Goal: Task Accomplishment & Management: Manage account settings

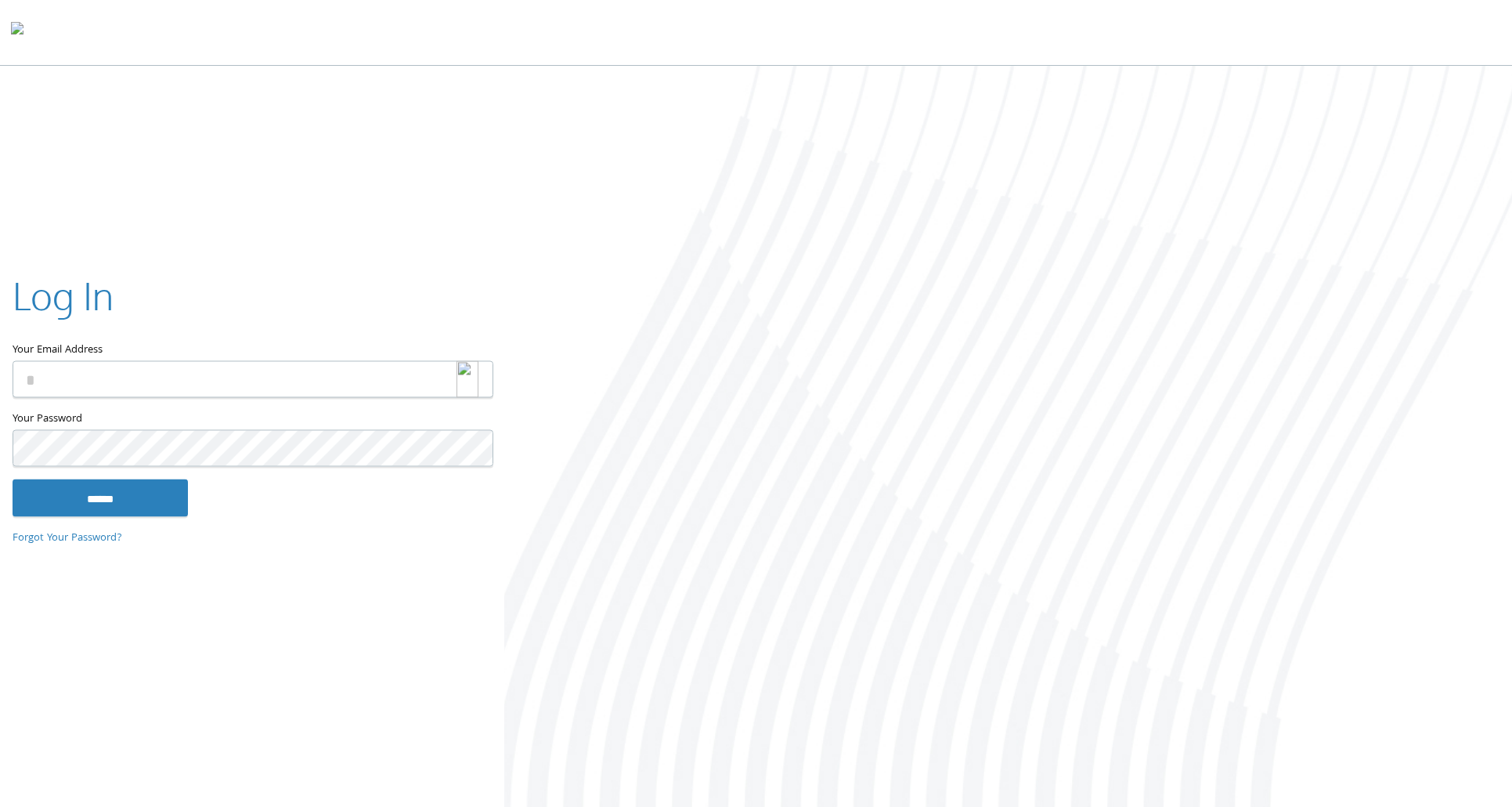
click at [460, 377] on img at bounding box center [467, 379] width 22 height 37
type input "**********"
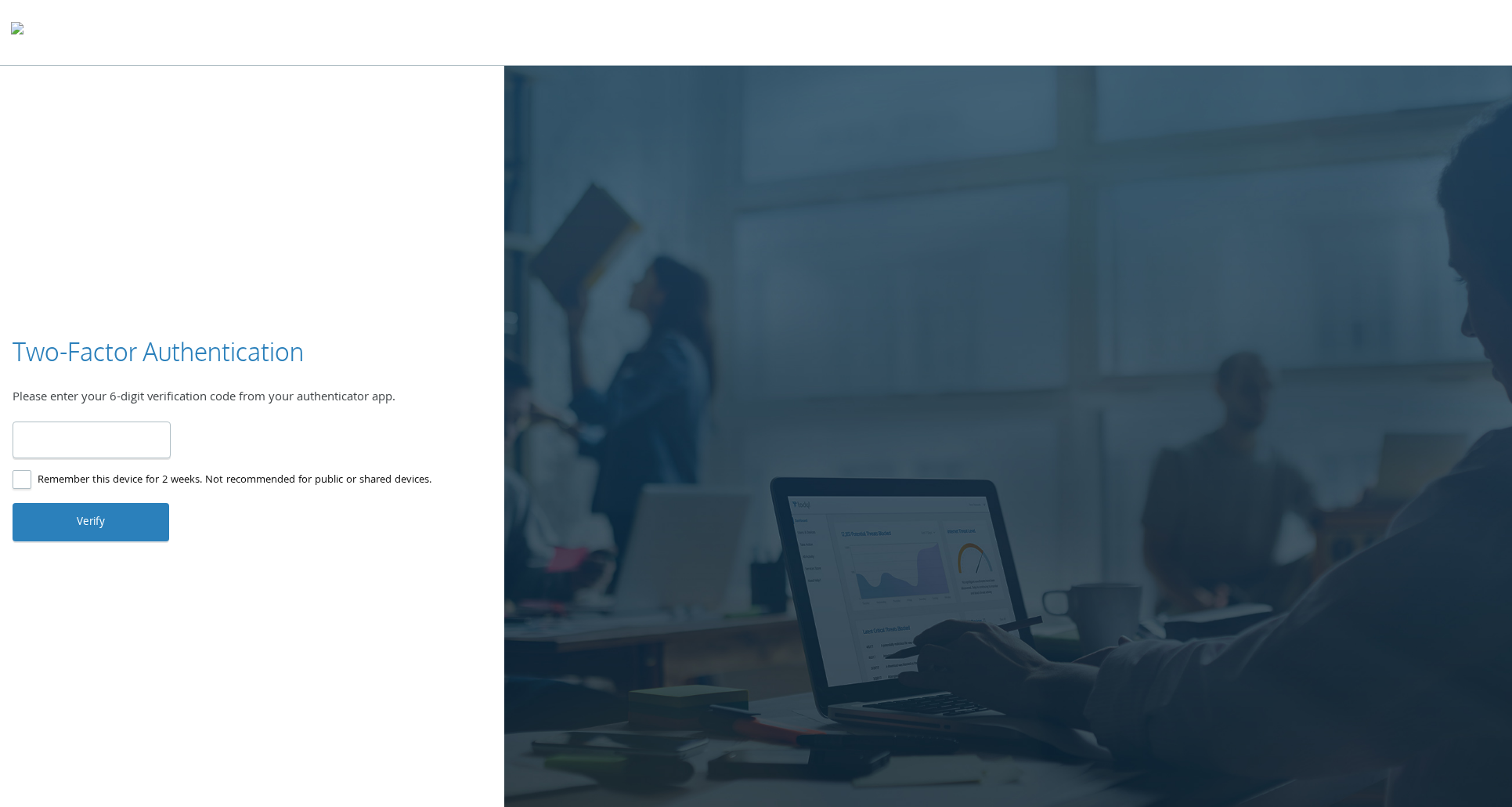
type input "******"
click at [104, 511] on button "Verify" at bounding box center [91, 521] width 157 height 38
